Goal: Navigation & Orientation: Find specific page/section

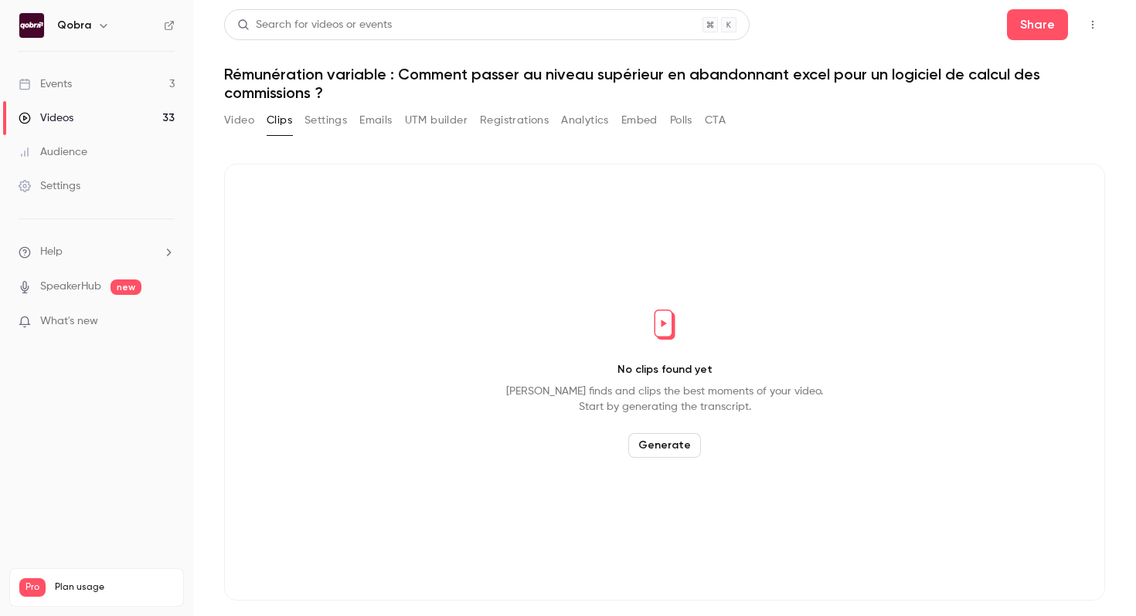
click at [90, 82] on link "Events 3" at bounding box center [96, 84] width 193 height 34
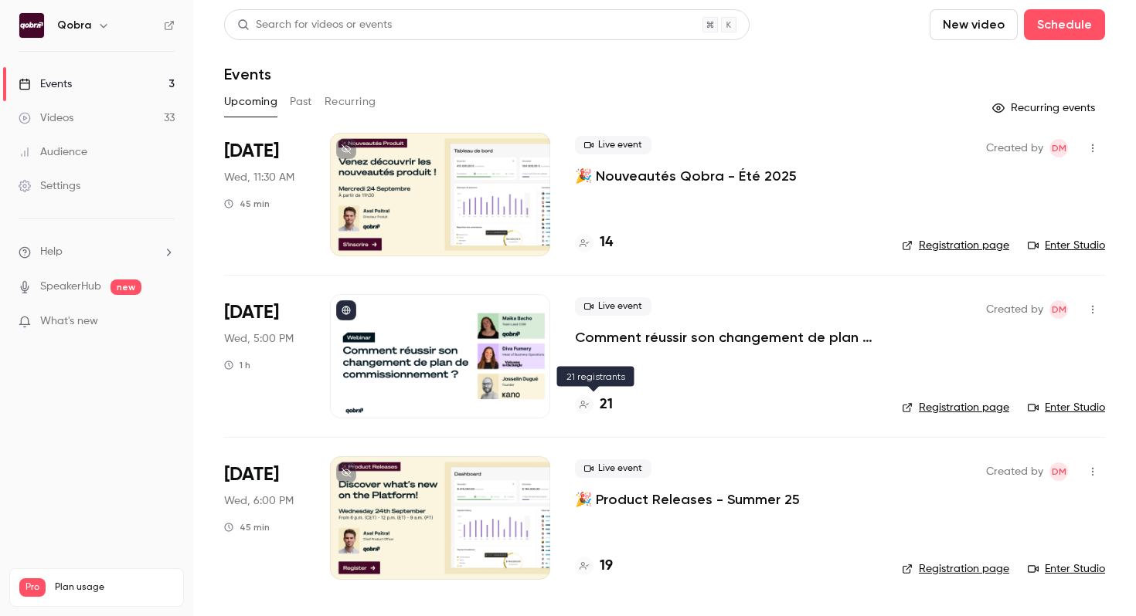
click at [611, 402] on h4 "21" at bounding box center [605, 405] width 13 height 21
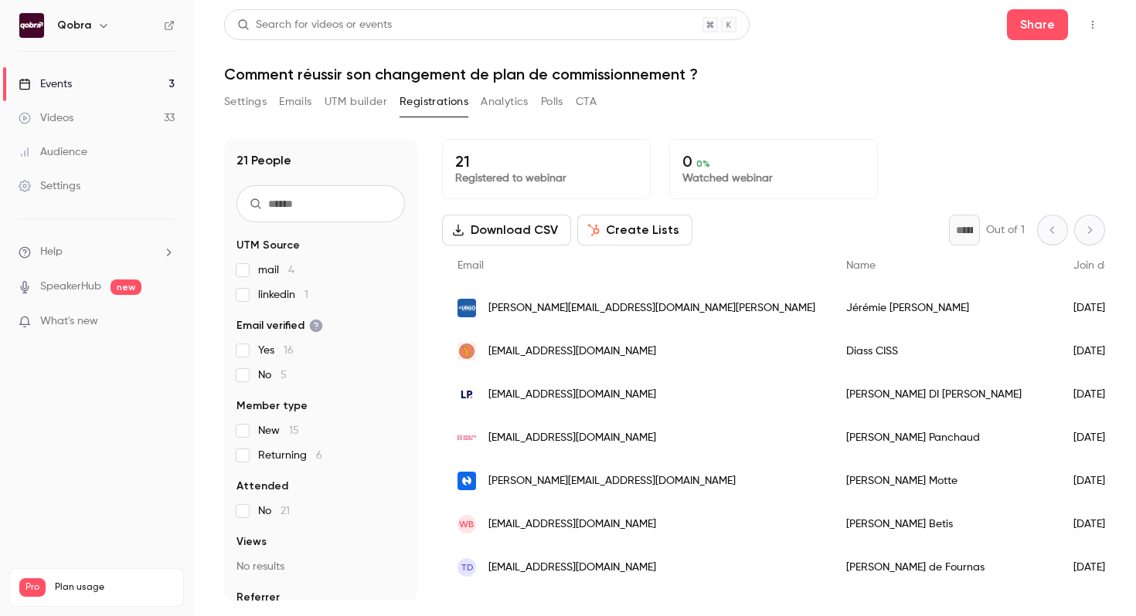
click at [160, 90] on link "Events 3" at bounding box center [96, 84] width 193 height 34
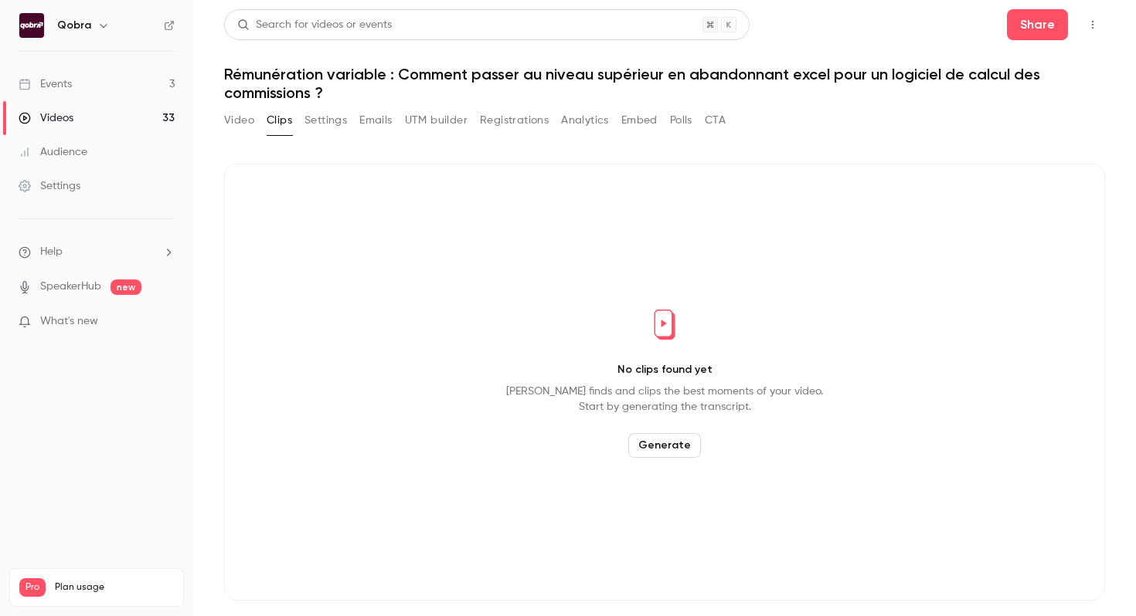
click at [167, 78] on link "Events 3" at bounding box center [96, 84] width 193 height 34
click at [107, 86] on link "Events 3" at bounding box center [96, 84] width 193 height 34
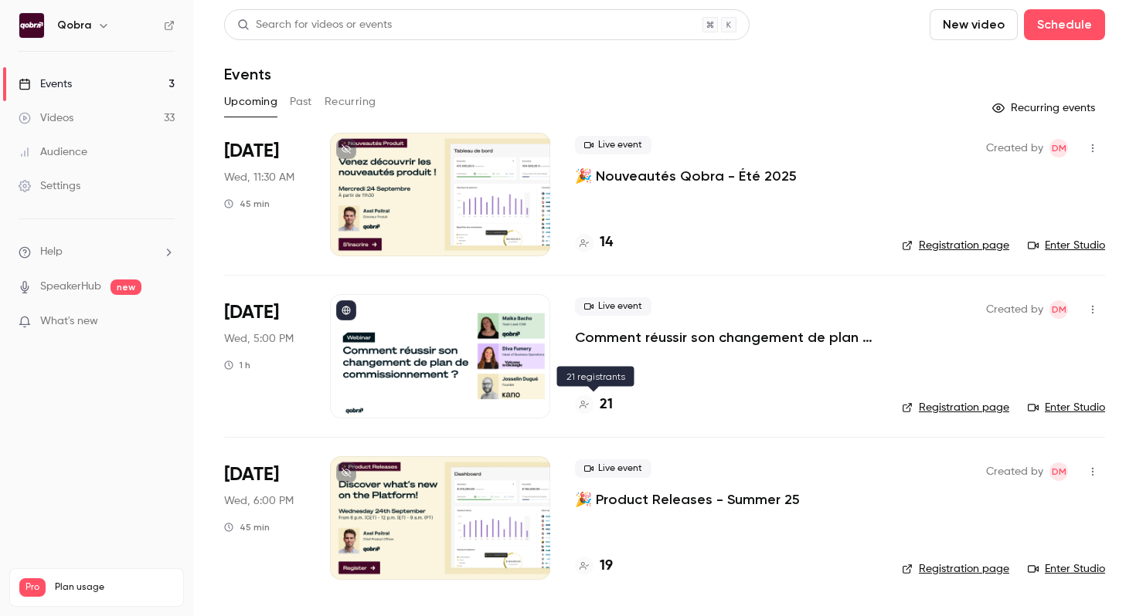
click at [603, 396] on h4 "21" at bounding box center [605, 405] width 13 height 21
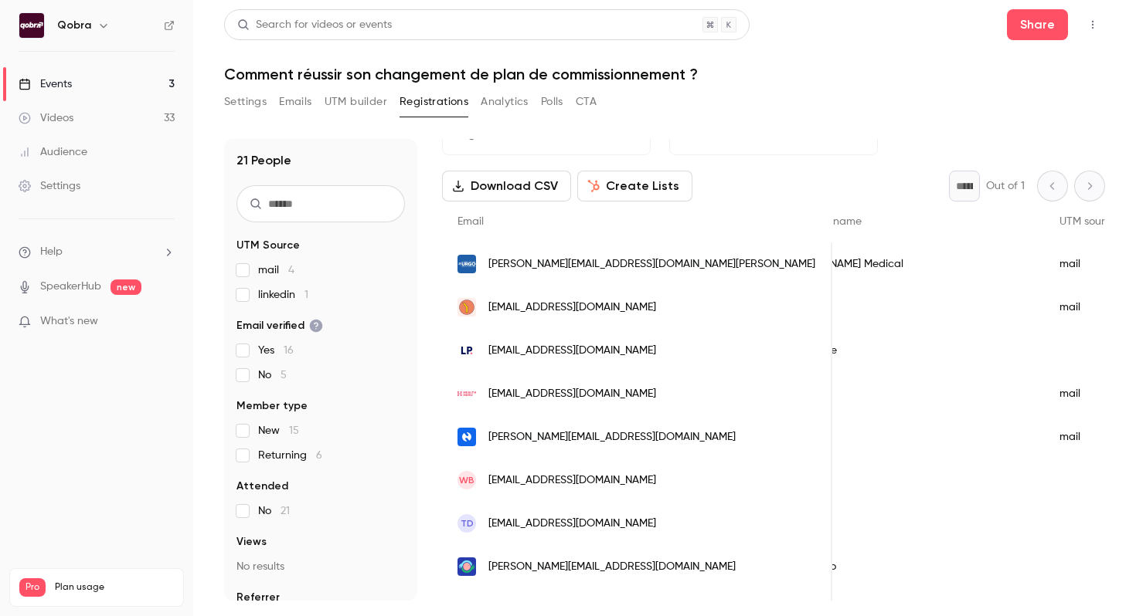
scroll to position [47, 0]
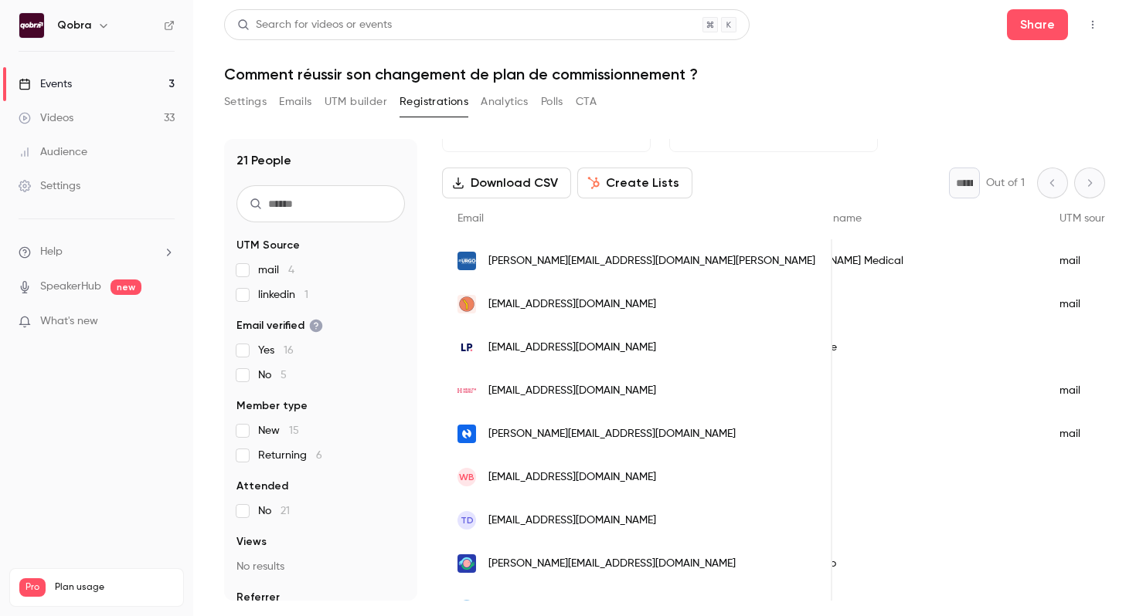
click at [118, 84] on link "Events 3" at bounding box center [96, 84] width 193 height 34
